Goal: Transaction & Acquisition: Purchase product/service

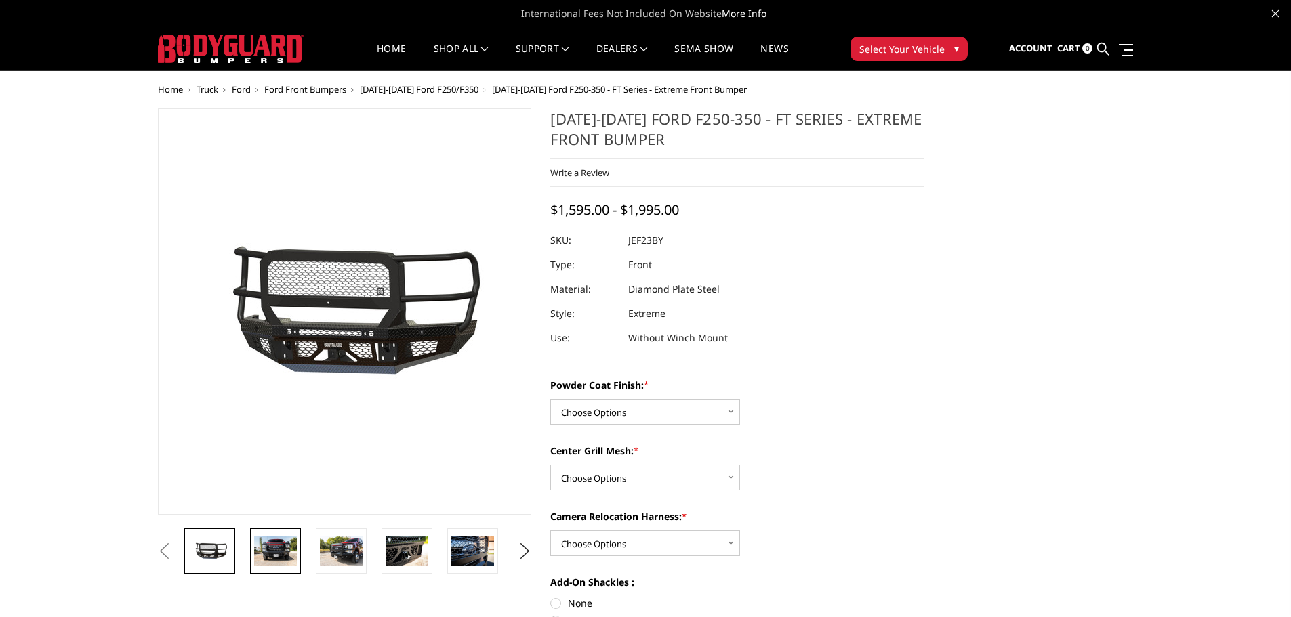
click at [274, 551] on img at bounding box center [275, 551] width 43 height 28
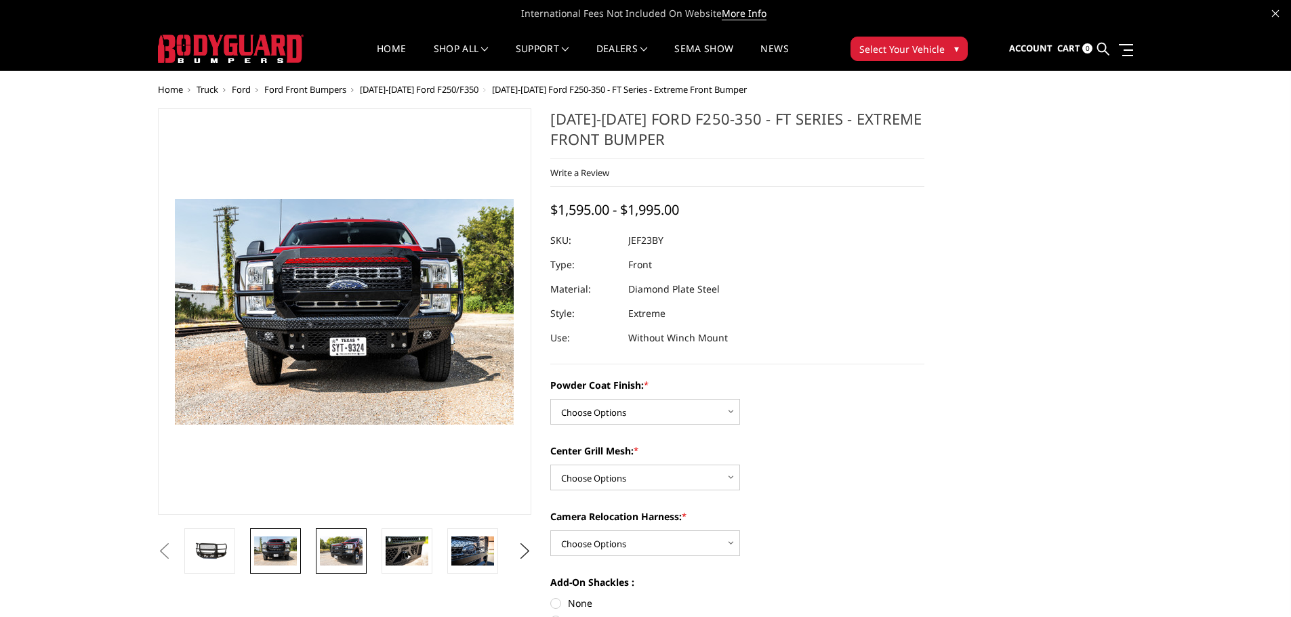
click at [348, 552] on img at bounding box center [341, 551] width 43 height 28
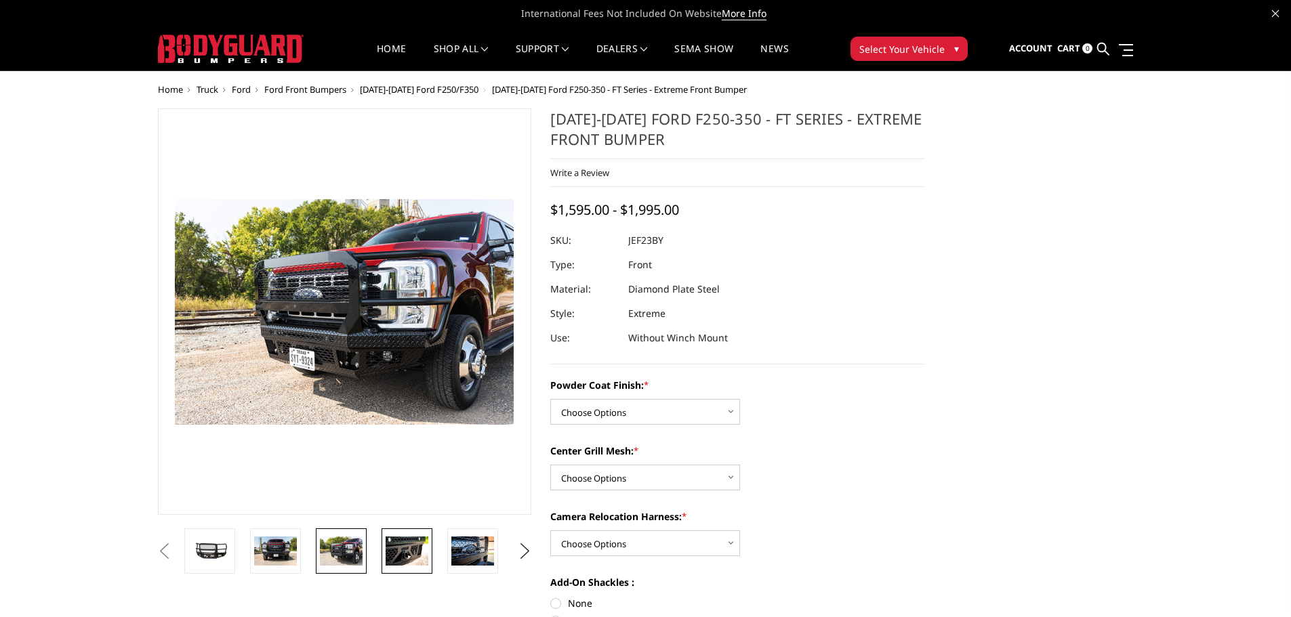
click at [404, 547] on img at bounding box center [407, 551] width 43 height 28
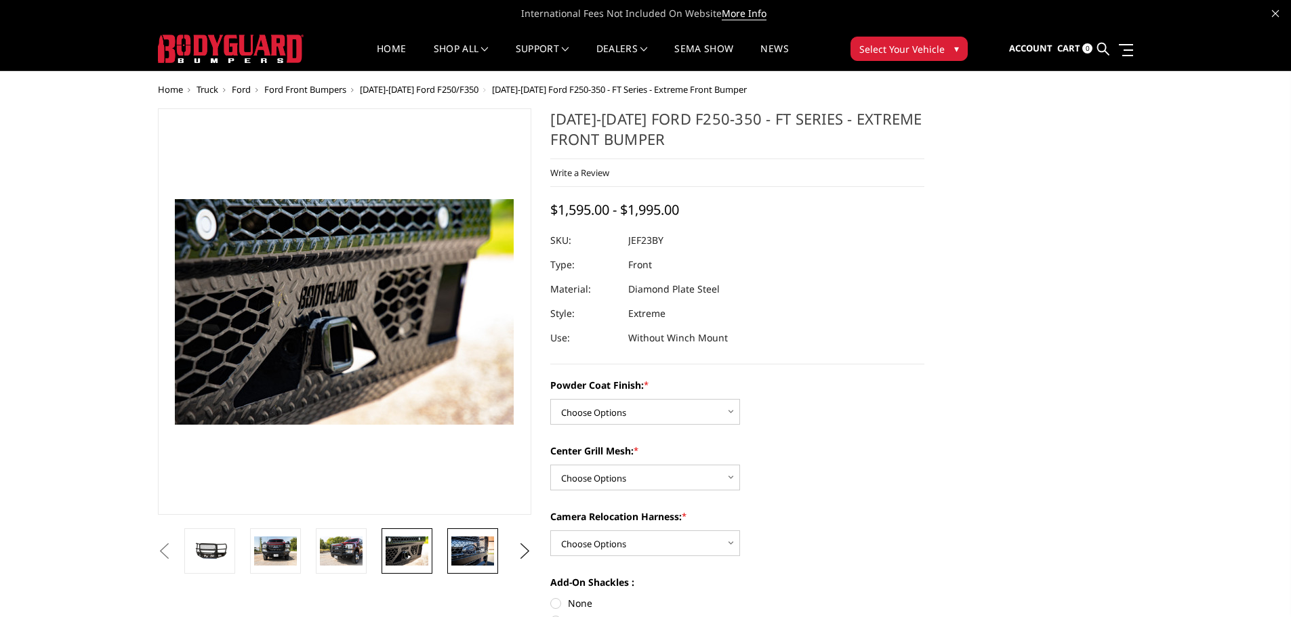
click at [468, 550] on img at bounding box center [472, 551] width 43 height 28
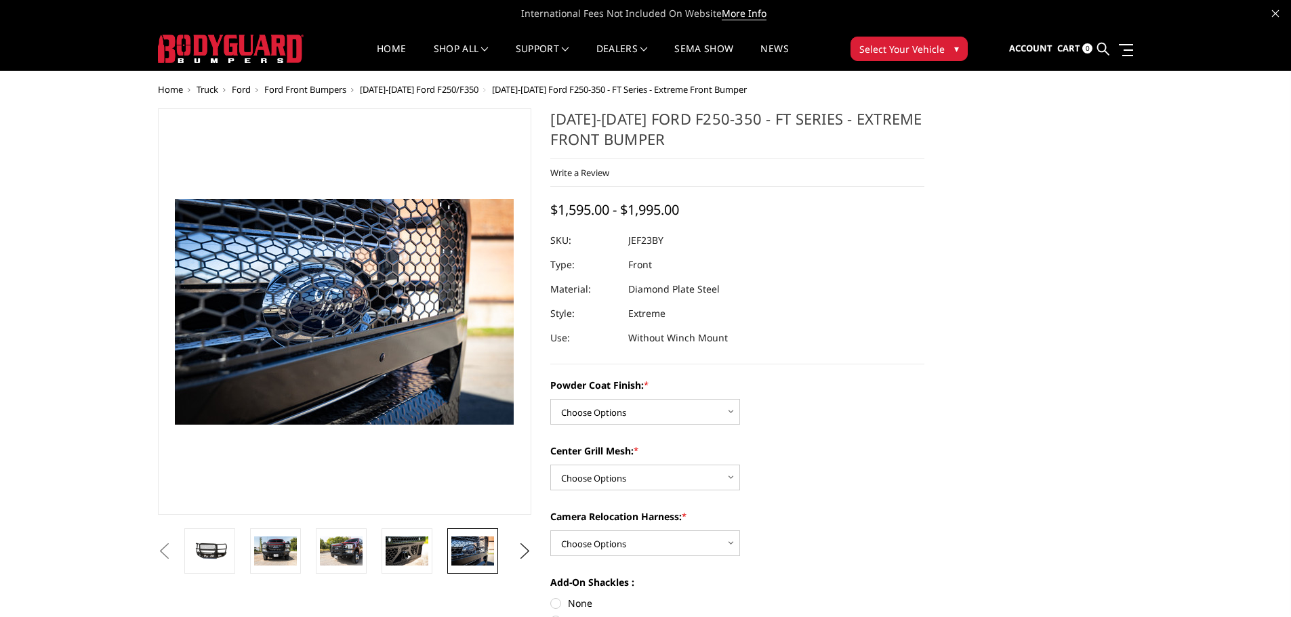
scroll to position [68, 0]
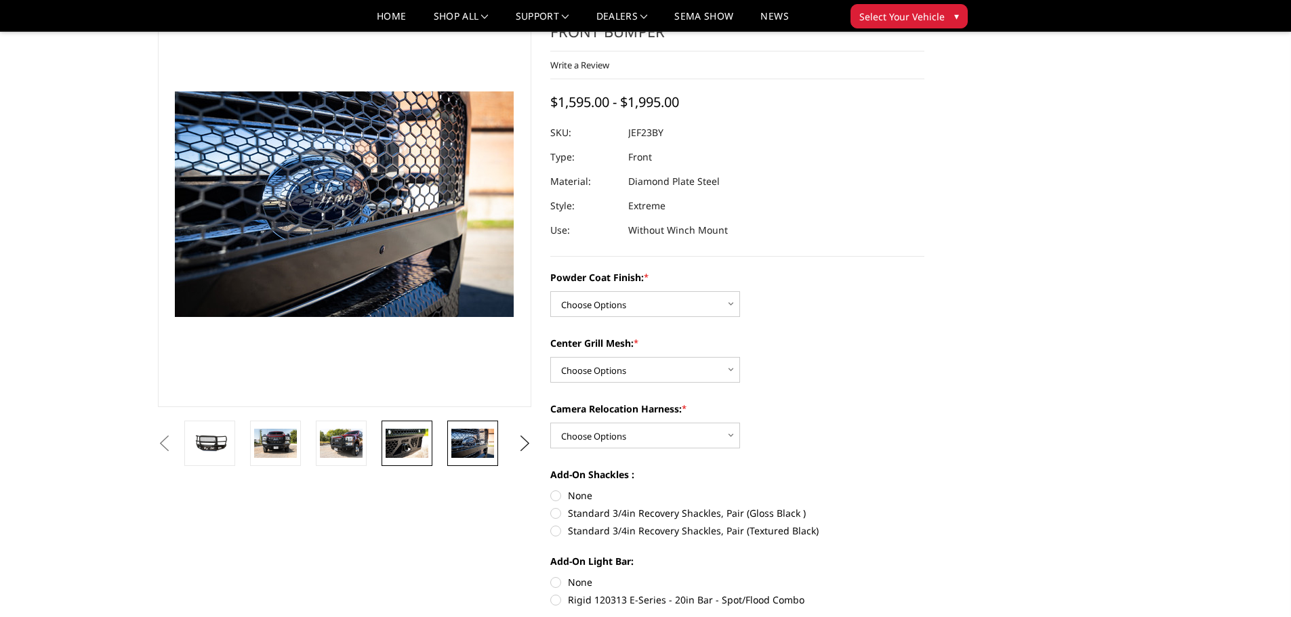
click at [407, 437] on img at bounding box center [407, 443] width 43 height 28
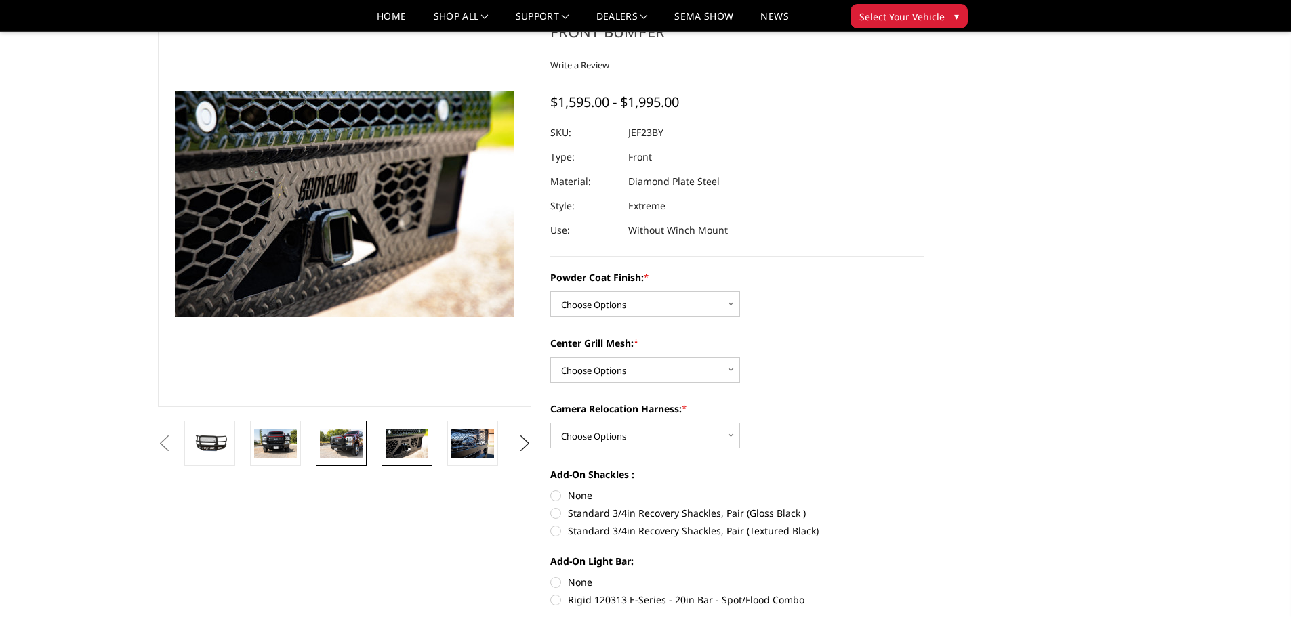
click at [350, 438] on img at bounding box center [341, 443] width 43 height 28
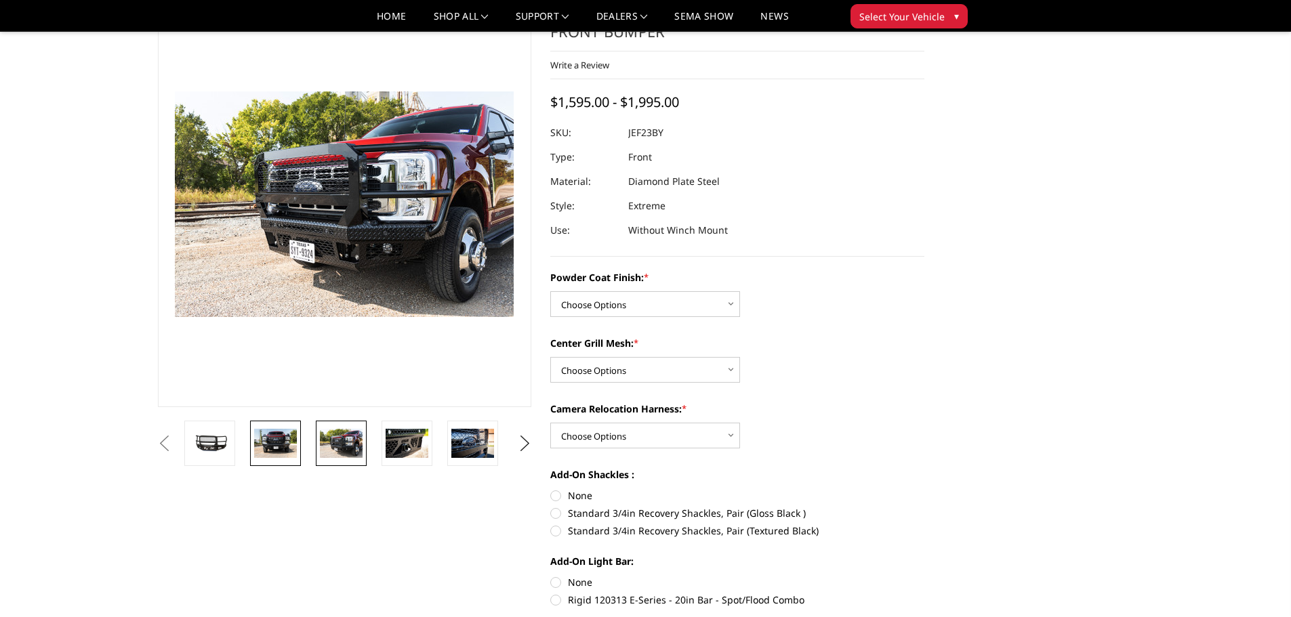
click at [283, 440] on img at bounding box center [275, 443] width 43 height 28
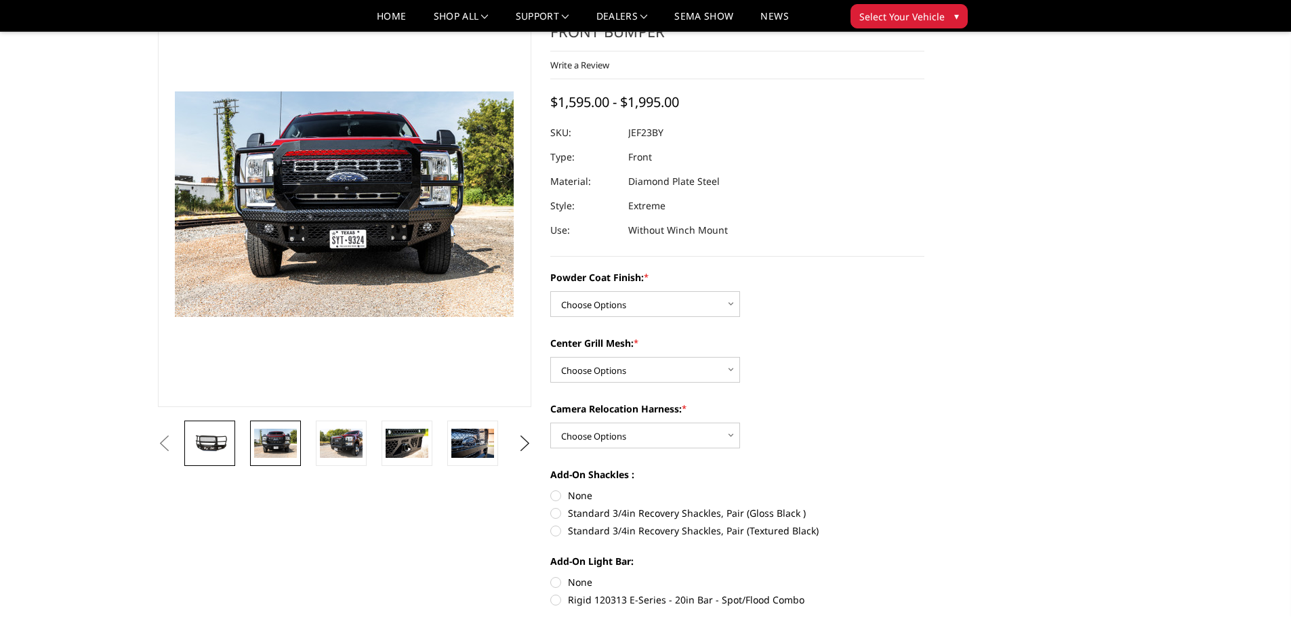
click at [222, 438] on img at bounding box center [209, 444] width 43 height 20
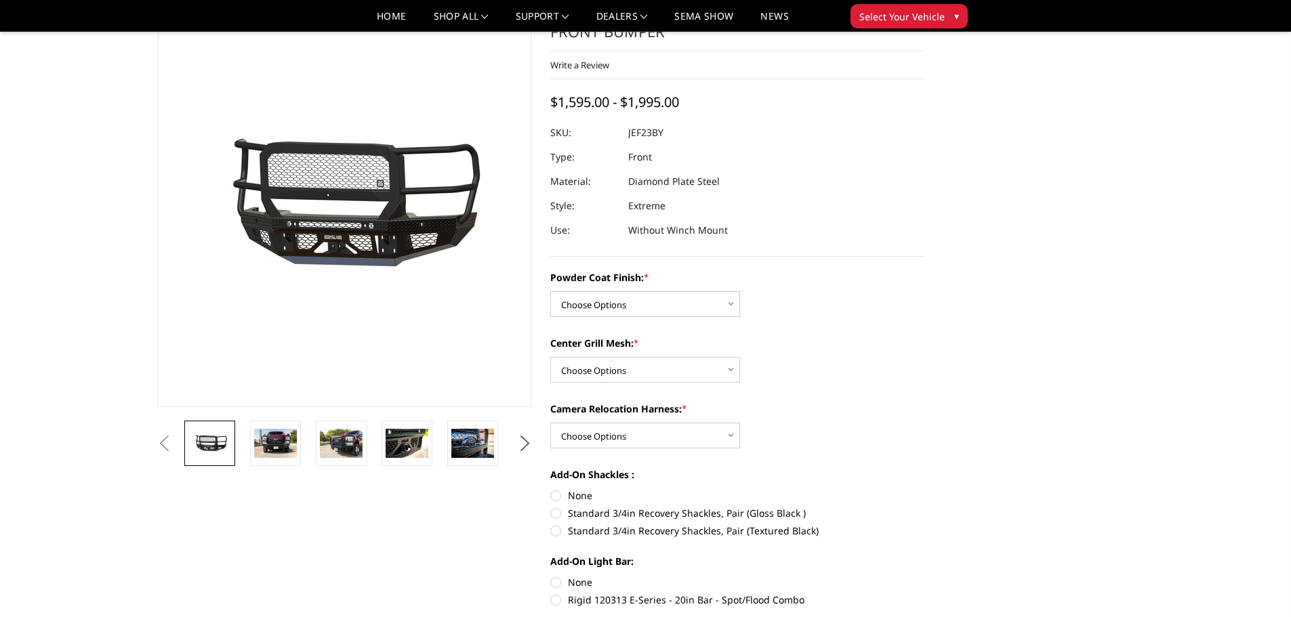
click at [524, 442] on button "Next" at bounding box center [524, 444] width 20 height 20
click at [482, 447] on img at bounding box center [472, 443] width 43 height 28
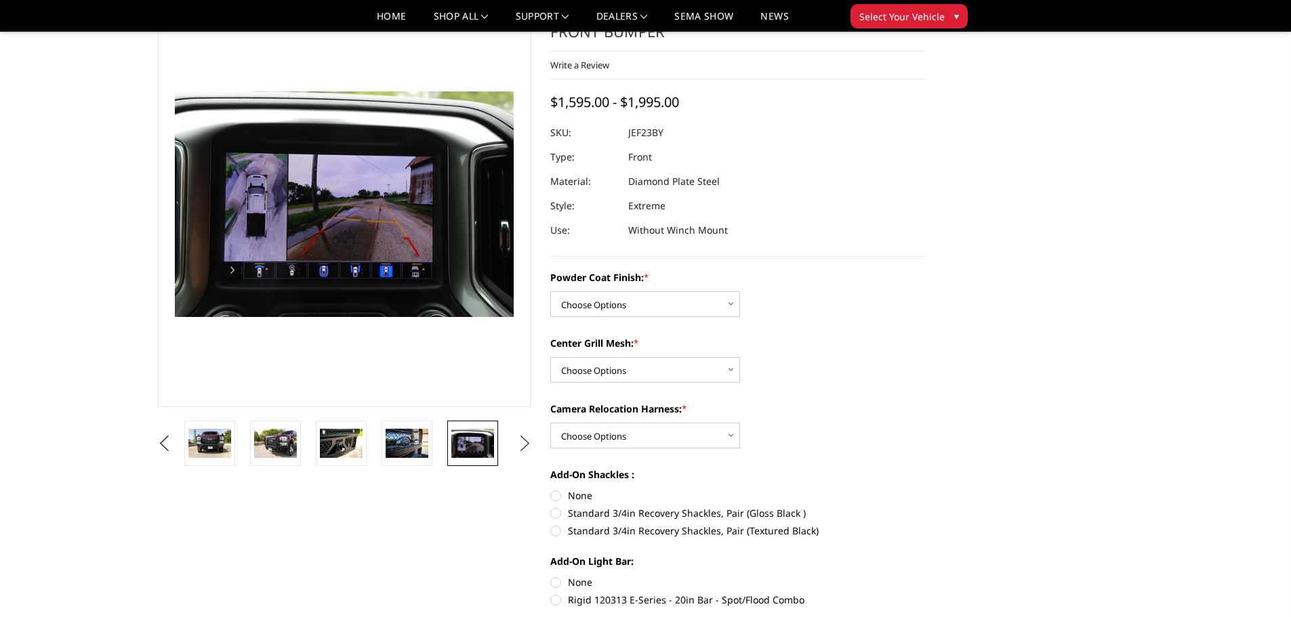
click at [523, 442] on button "Next" at bounding box center [524, 444] width 20 height 20
click at [476, 445] on img at bounding box center [472, 453] width 43 height 57
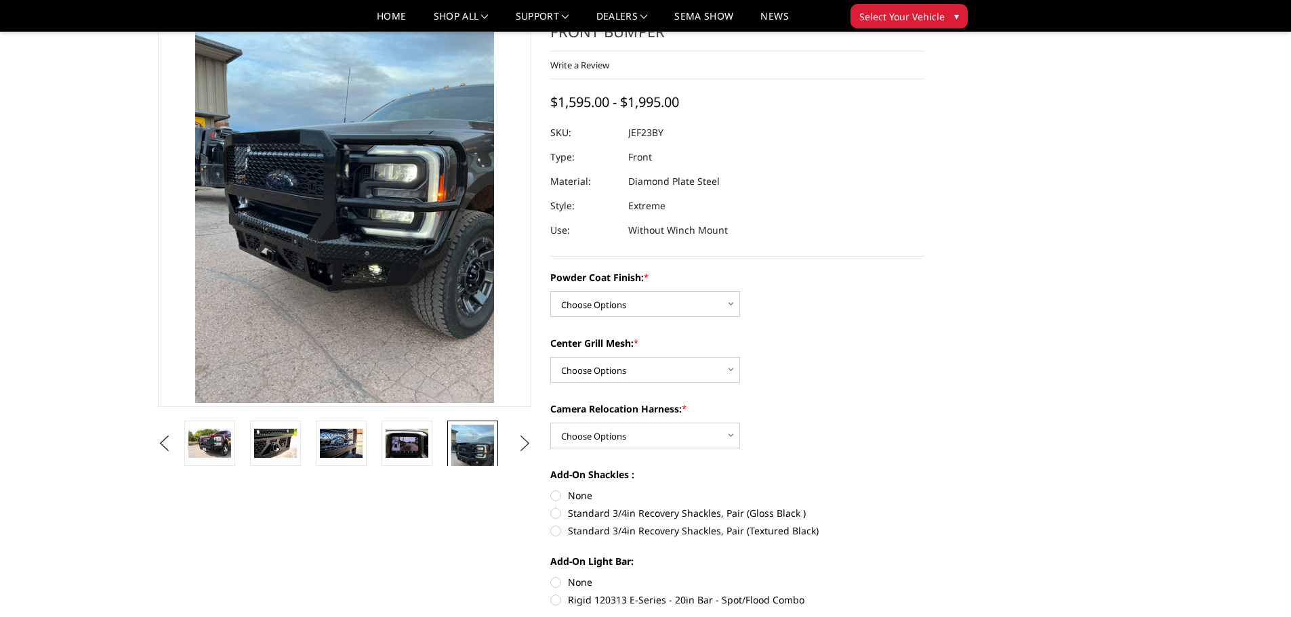
click at [524, 445] on button "Next" at bounding box center [524, 444] width 20 height 20
click at [484, 449] on img at bounding box center [472, 463] width 43 height 76
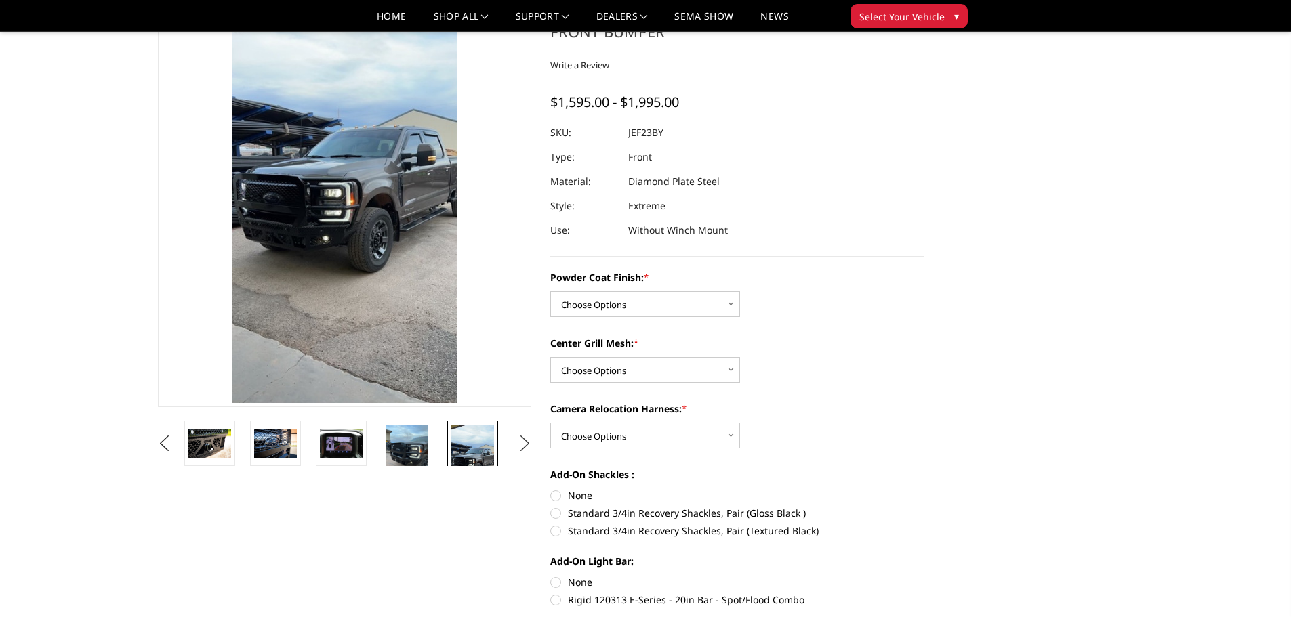
click at [523, 440] on button "Next" at bounding box center [524, 444] width 20 height 20
click at [482, 444] on img at bounding box center [472, 453] width 43 height 57
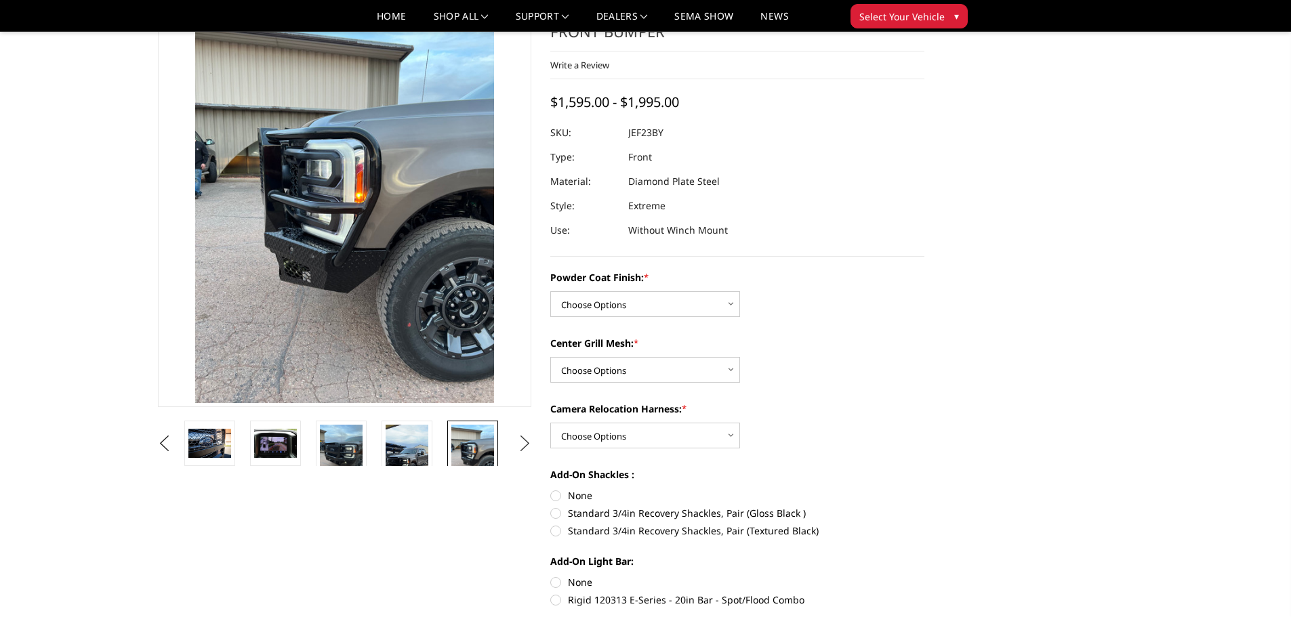
click at [524, 442] on button "Next" at bounding box center [524, 444] width 20 height 20
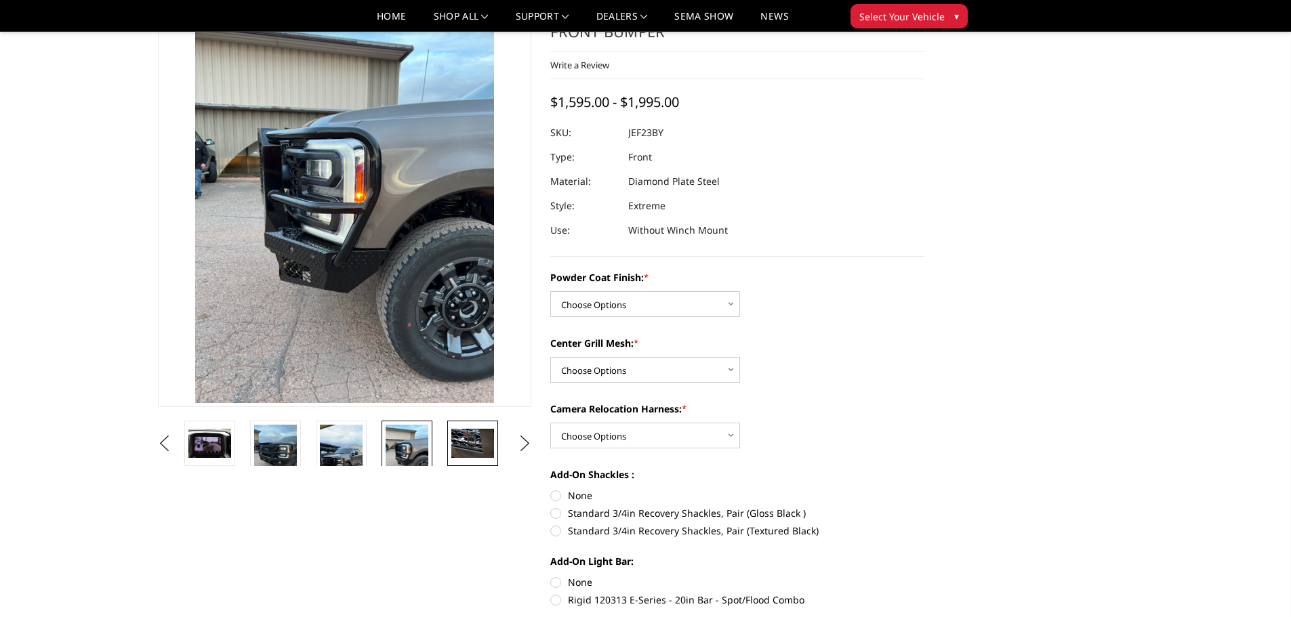
click at [480, 442] on img at bounding box center [472, 443] width 43 height 28
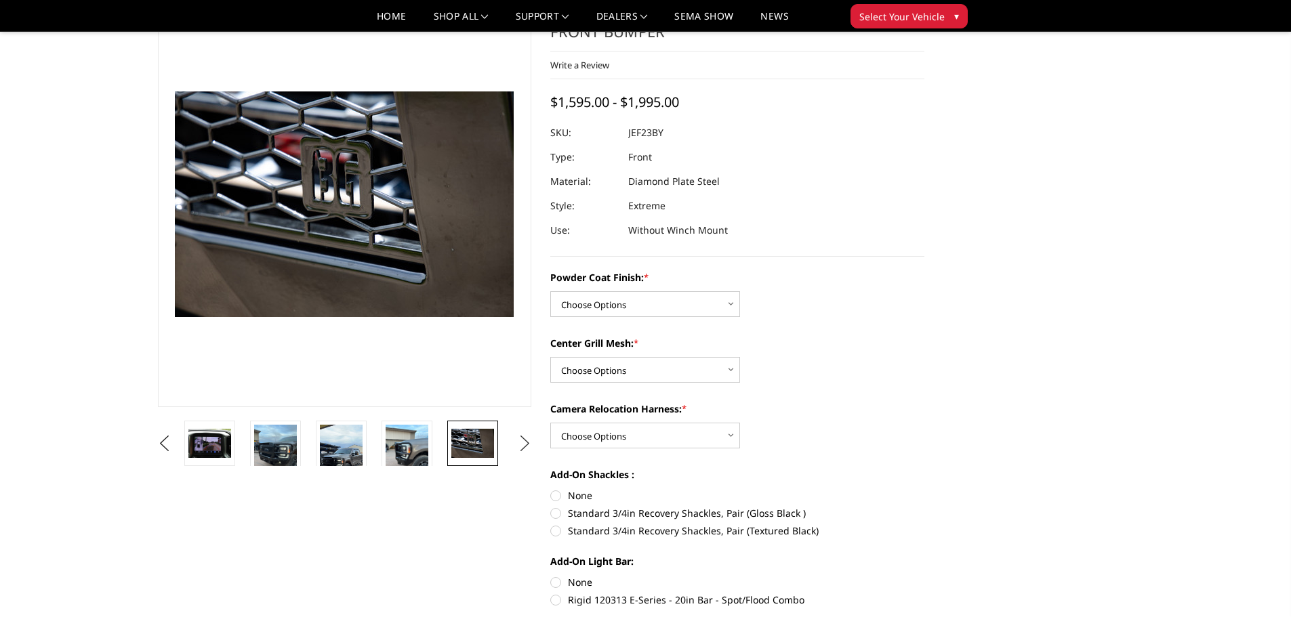
click at [526, 440] on button "Next" at bounding box center [524, 444] width 20 height 20
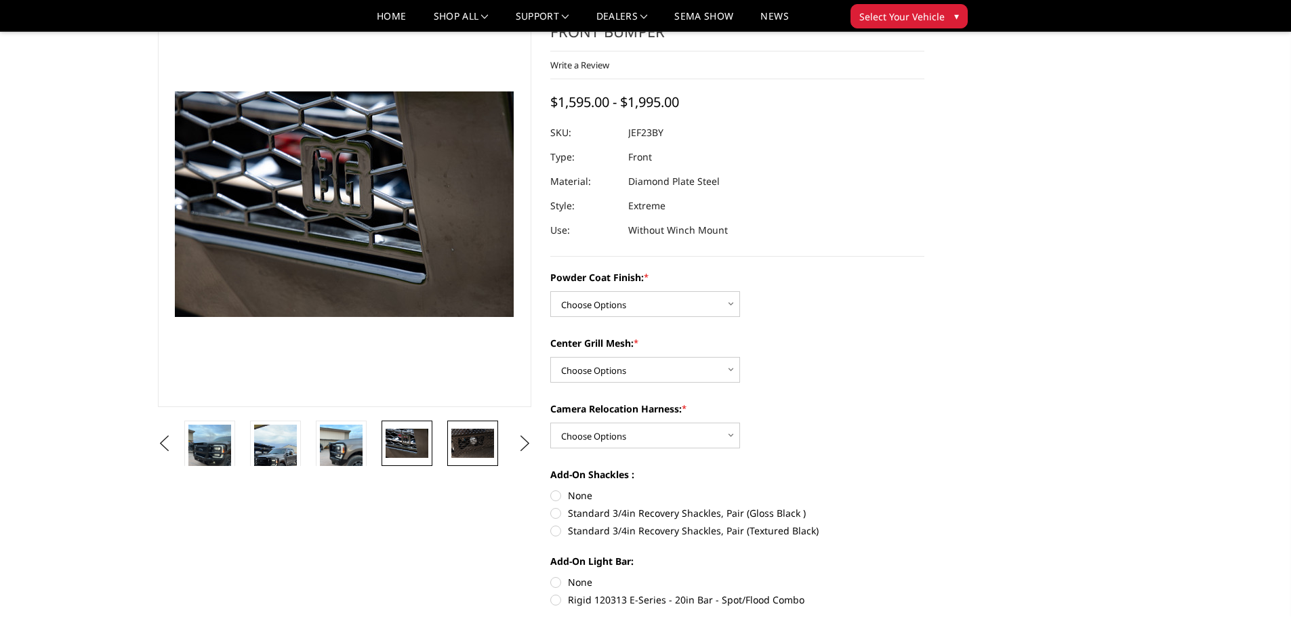
click at [481, 442] on img at bounding box center [472, 443] width 43 height 28
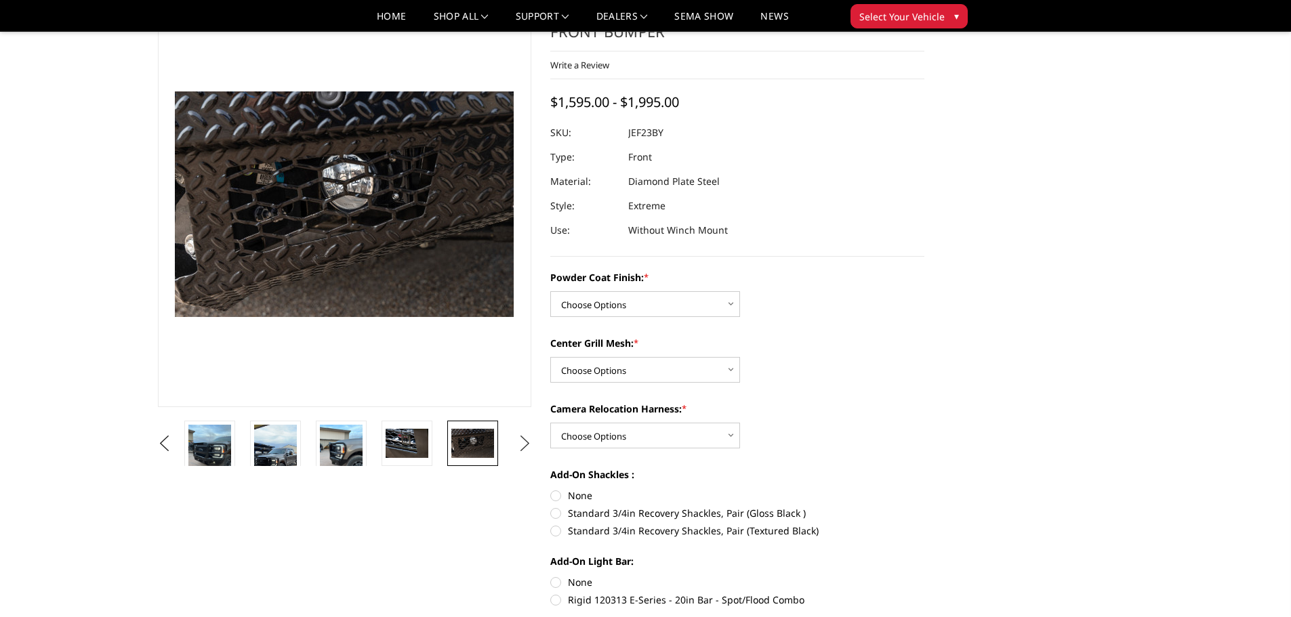
click at [522, 441] on button "Next" at bounding box center [524, 444] width 20 height 20
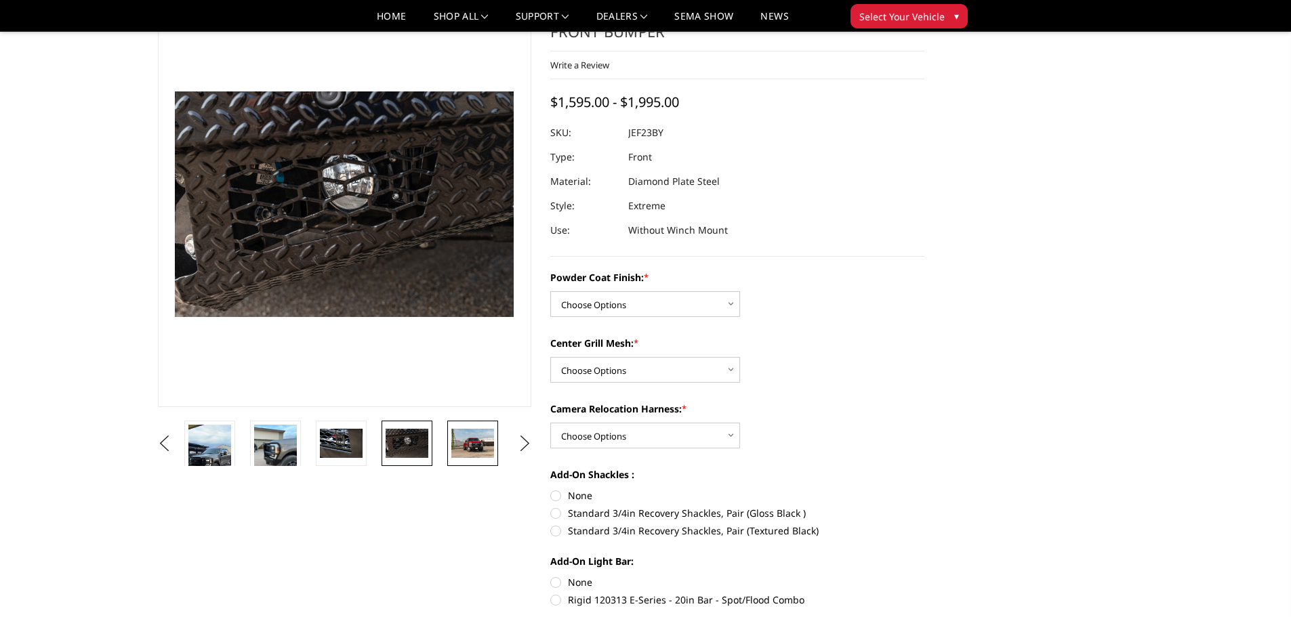
click at [487, 444] on img at bounding box center [472, 443] width 43 height 28
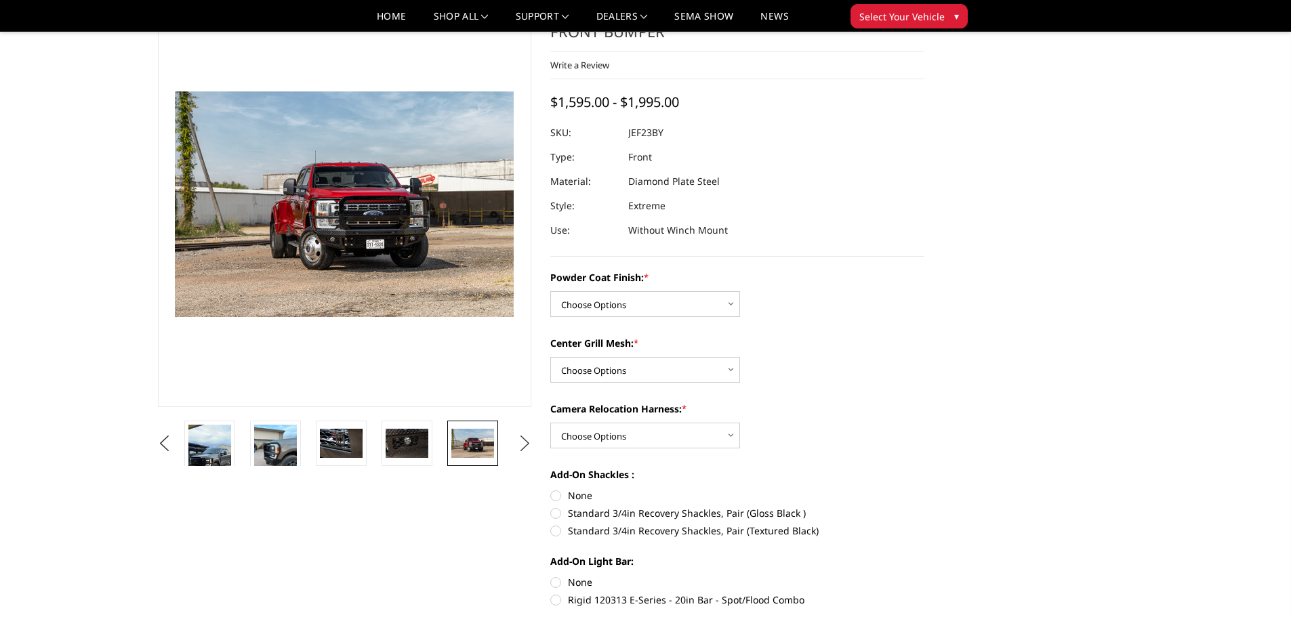
click at [524, 440] on button "Next" at bounding box center [524, 444] width 20 height 20
click at [485, 443] on img at bounding box center [472, 443] width 43 height 28
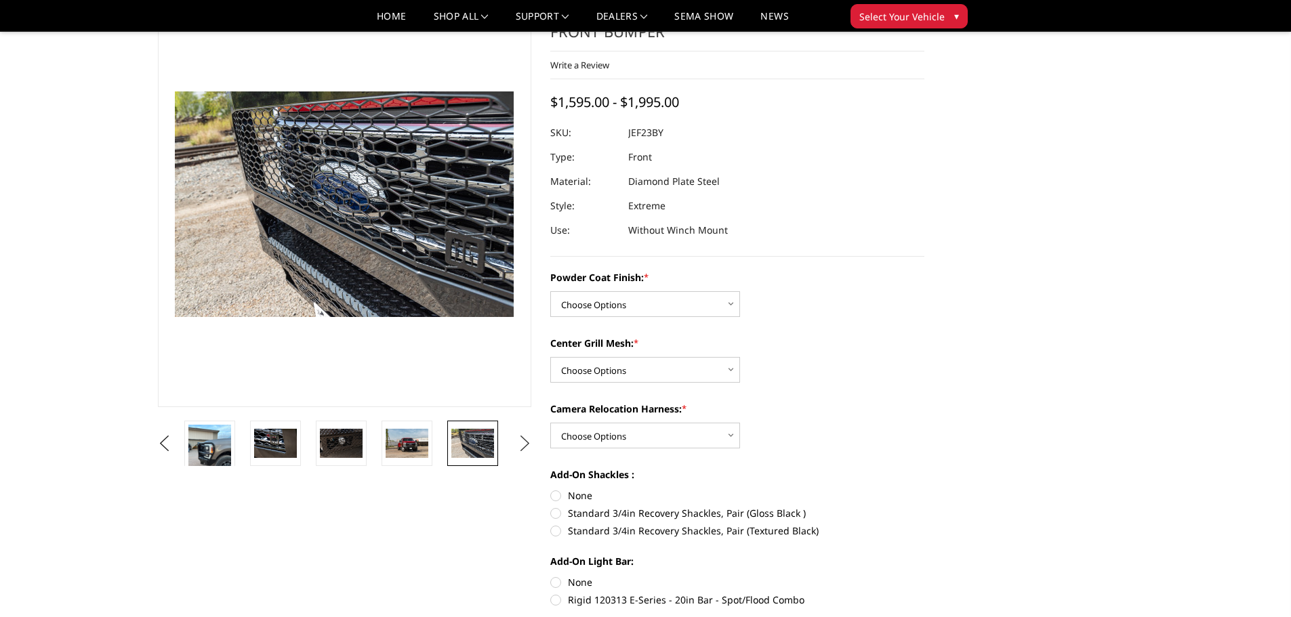
click at [526, 442] on button "Next" at bounding box center [524, 444] width 20 height 20
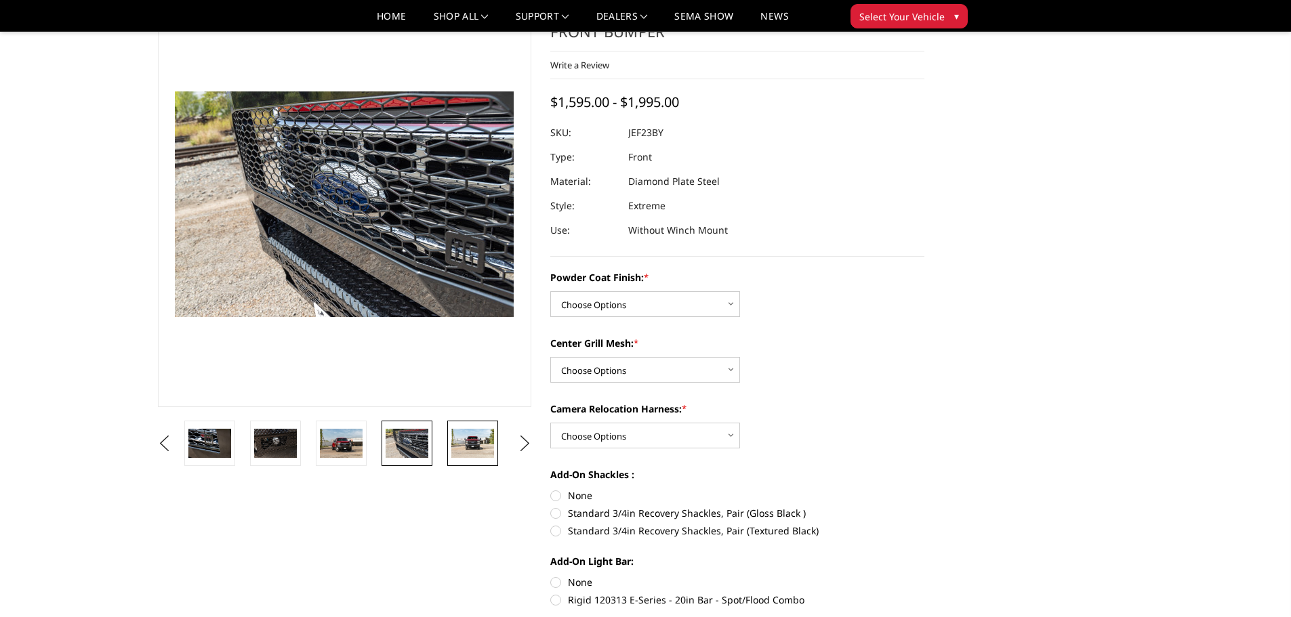
click at [483, 444] on img at bounding box center [472, 443] width 43 height 28
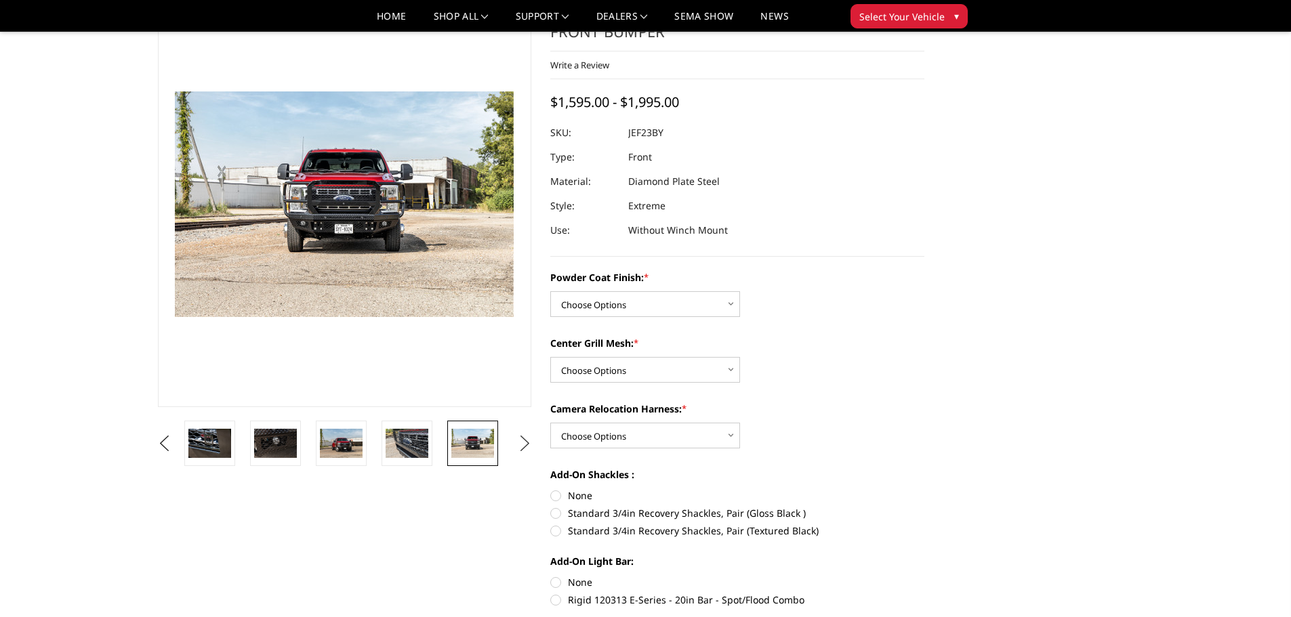
click at [525, 442] on button "Next" at bounding box center [524, 444] width 20 height 20
click at [476, 440] on img at bounding box center [472, 443] width 43 height 28
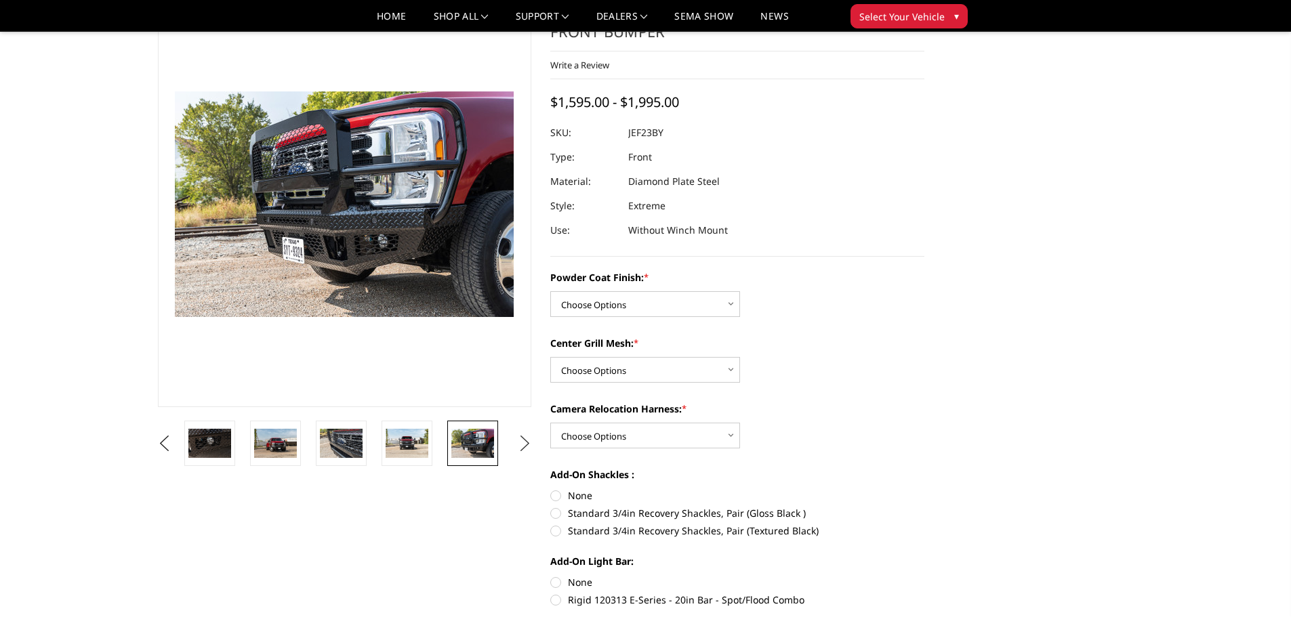
click at [525, 444] on button "Next" at bounding box center [524, 444] width 20 height 20
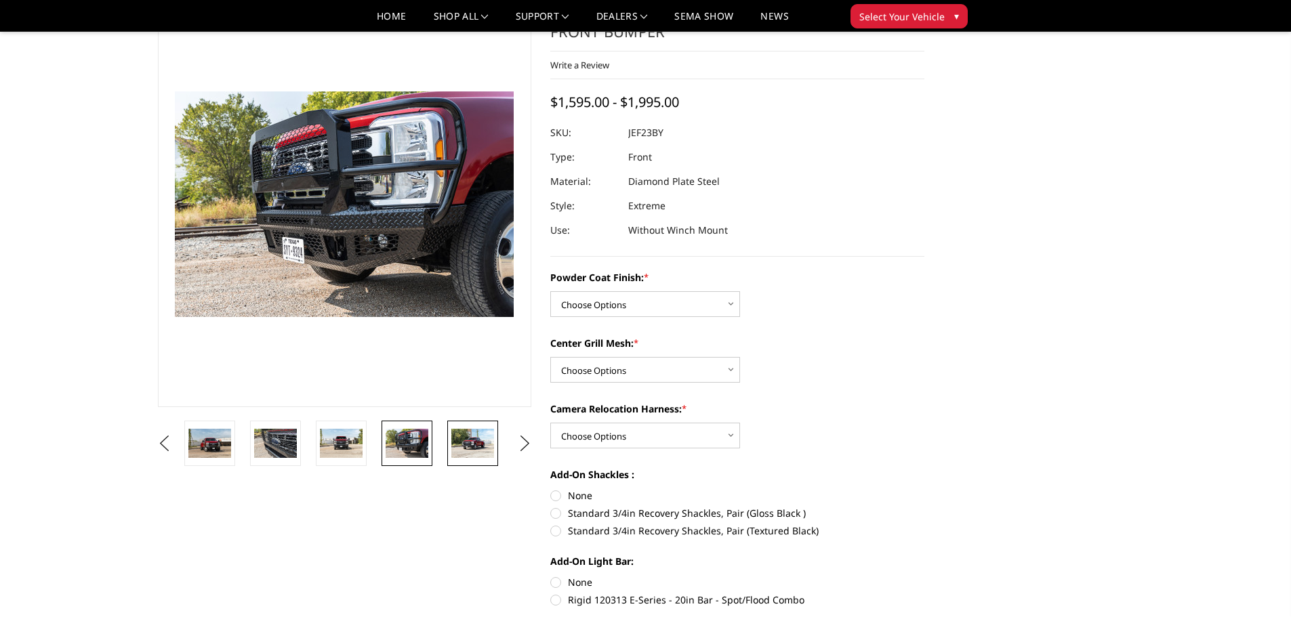
click at [482, 442] on img at bounding box center [472, 443] width 43 height 28
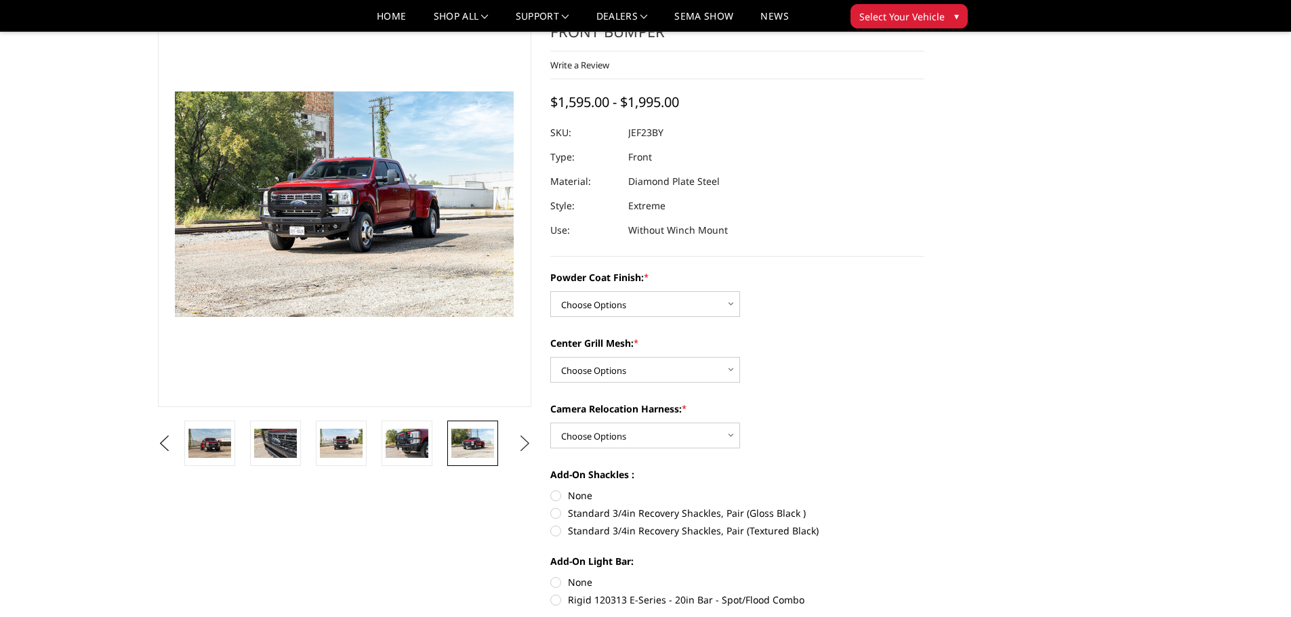
click at [525, 443] on button "Next" at bounding box center [524, 444] width 20 height 20
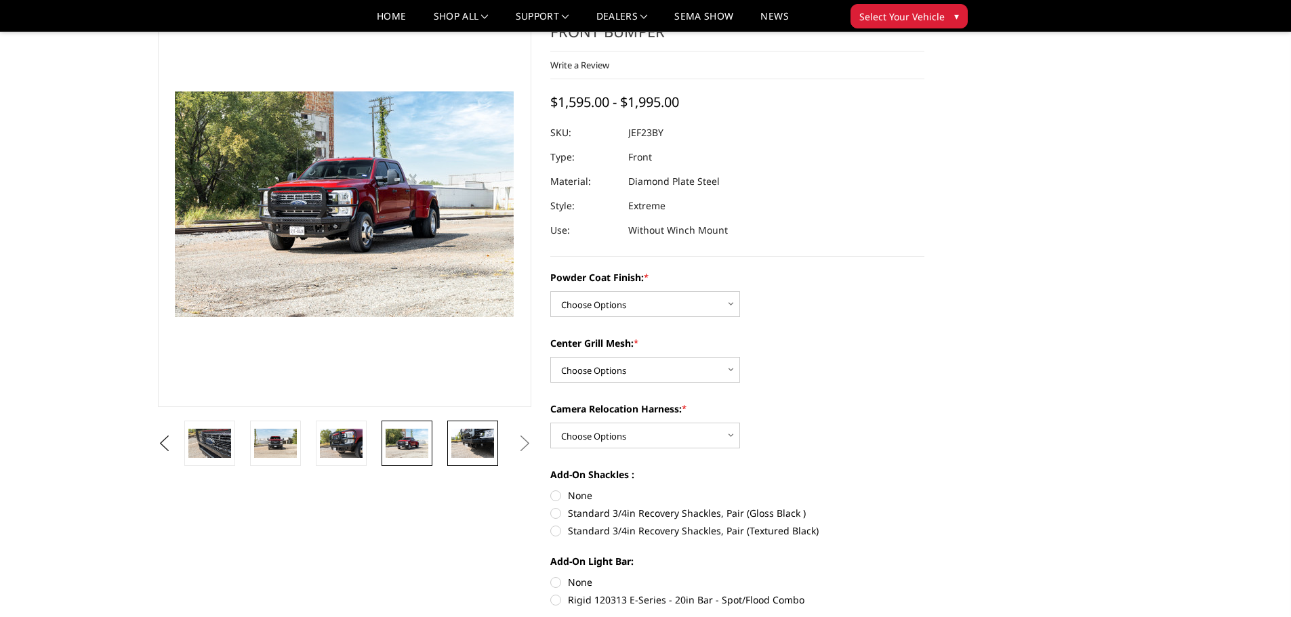
click at [487, 443] on img at bounding box center [472, 443] width 43 height 28
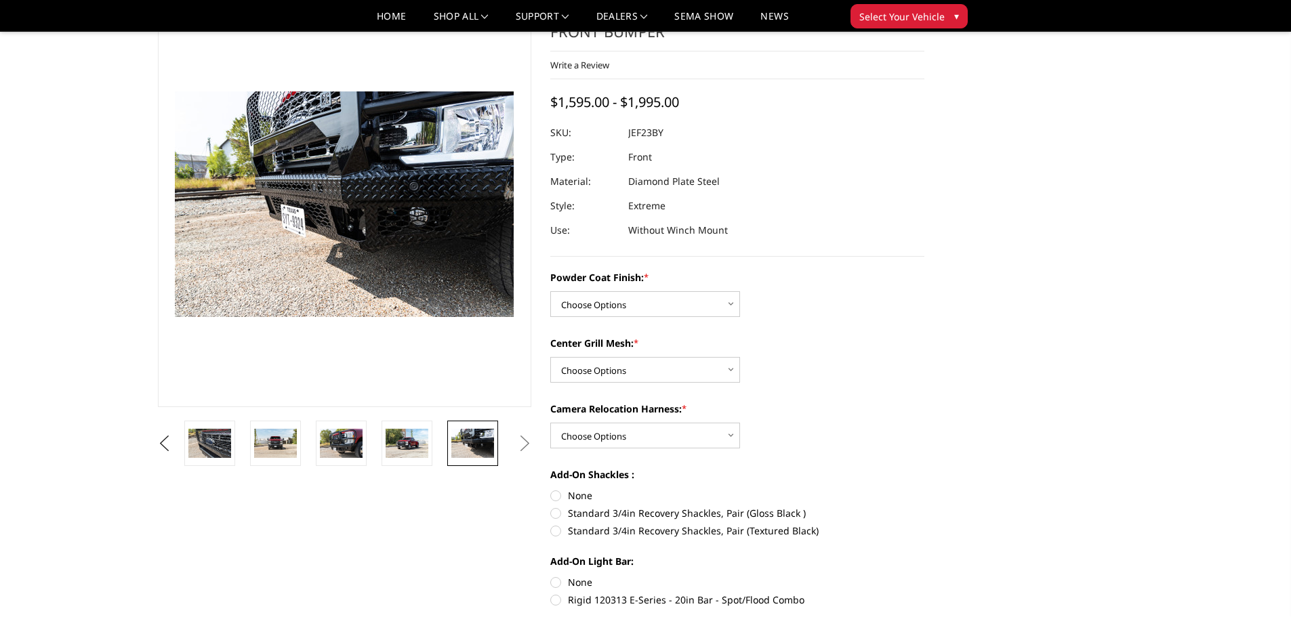
click at [522, 442] on button "Next" at bounding box center [524, 444] width 20 height 20
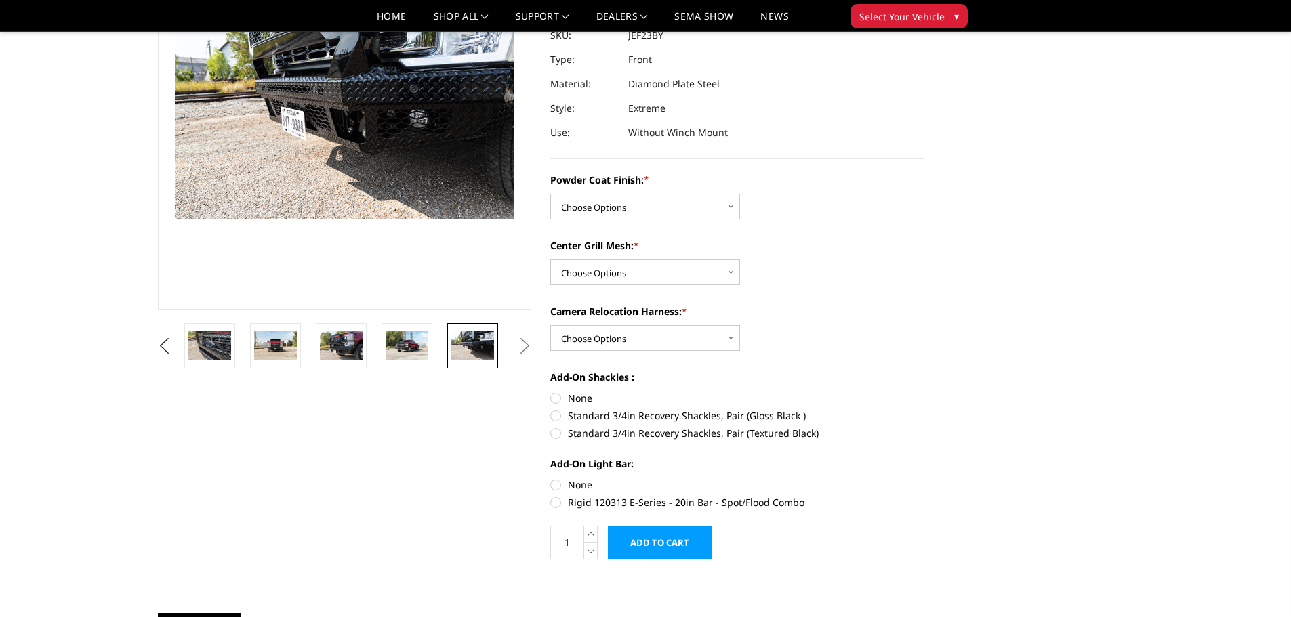
scroll to position [203, 0]
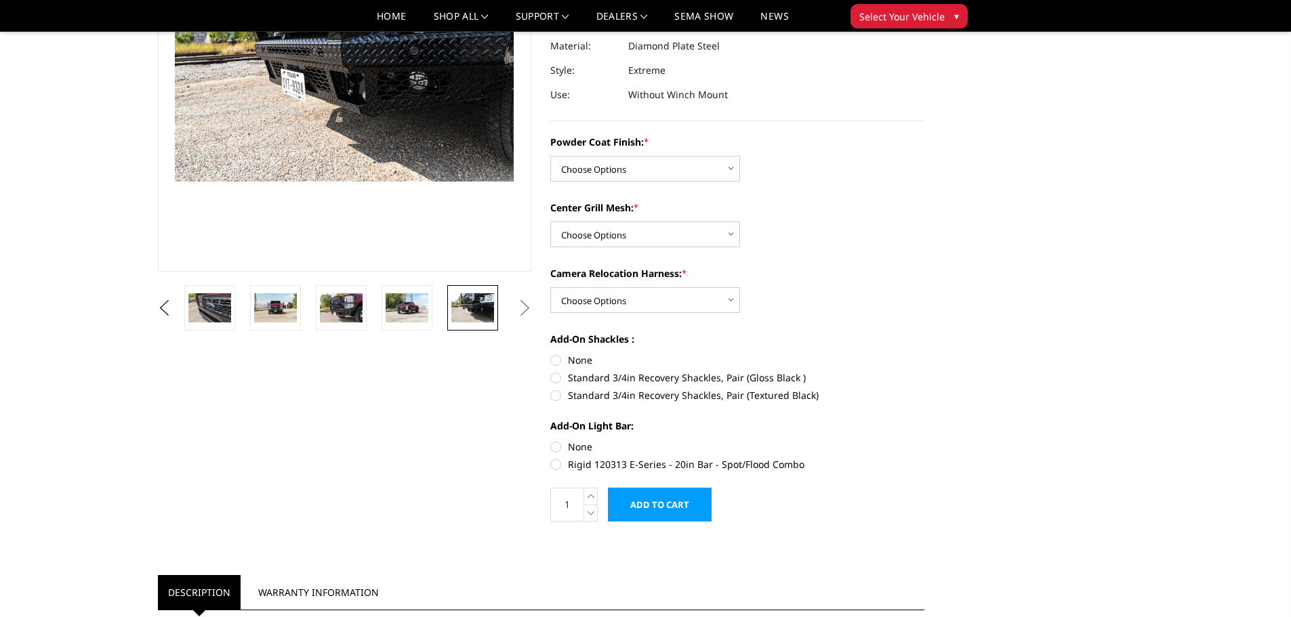
click at [869, 431] on label "Add-On Light Bar:" at bounding box center [737, 426] width 374 height 14
drag, startPoint x: 797, startPoint y: 463, endPoint x: 721, endPoint y: 464, distance: 75.9
click at [721, 464] on label "Rigid 120313 E-Series - 20in Bar - Spot/Flood Combo" at bounding box center [737, 464] width 374 height 14
click at [924, 440] on input "Rigid 120313 E-Series - 20in Bar - Spot/Flood Combo" at bounding box center [924, 440] width 1 height 1
radio input "true"
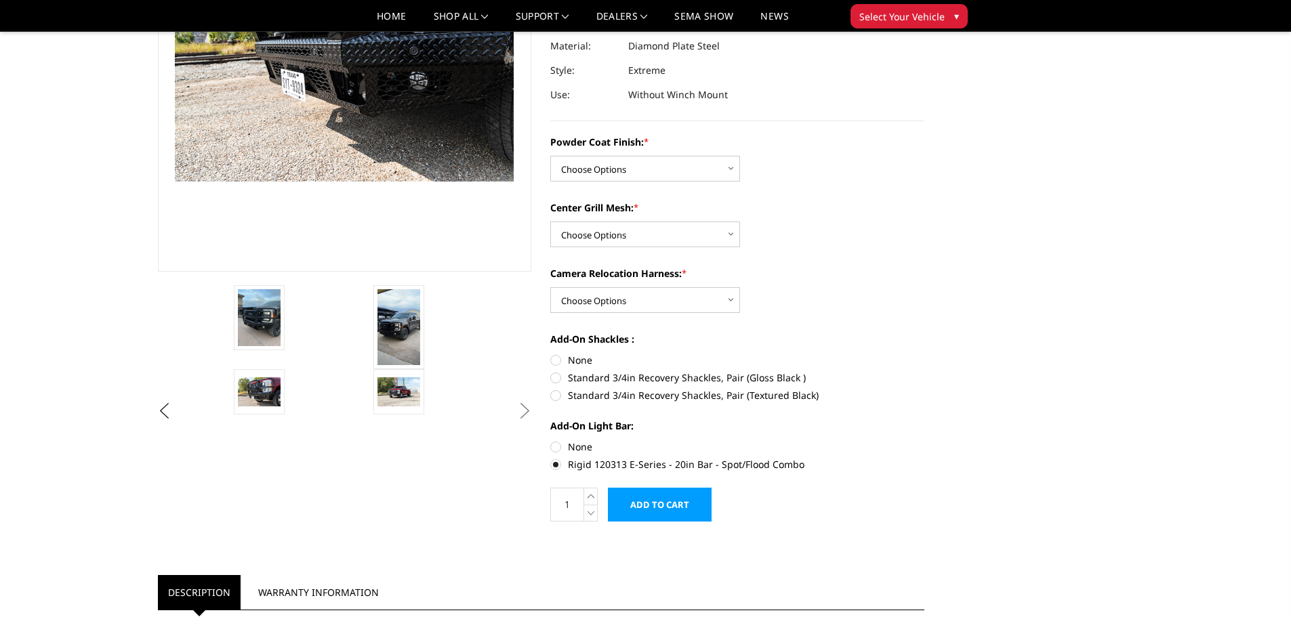
drag, startPoint x: 570, startPoint y: 463, endPoint x: 808, endPoint y: 467, distance: 237.9
click at [806, 470] on label "Rigid 120313 E-Series - 20in Bar - Spot/Flood Combo" at bounding box center [737, 464] width 374 height 14
click at [924, 440] on input "Rigid 120313 E-Series - 20in Bar - Spot/Flood Combo" at bounding box center [924, 440] width 1 height 1
click at [554, 464] on label "Rigid 120313 E-Series - 20in Bar - Spot/Flood Combo" at bounding box center [737, 464] width 374 height 14
click at [924, 440] on input "Rigid 120313 E-Series - 20in Bar - Spot/Flood Combo" at bounding box center [924, 440] width 1 height 1
